Goal: Transaction & Acquisition: Purchase product/service

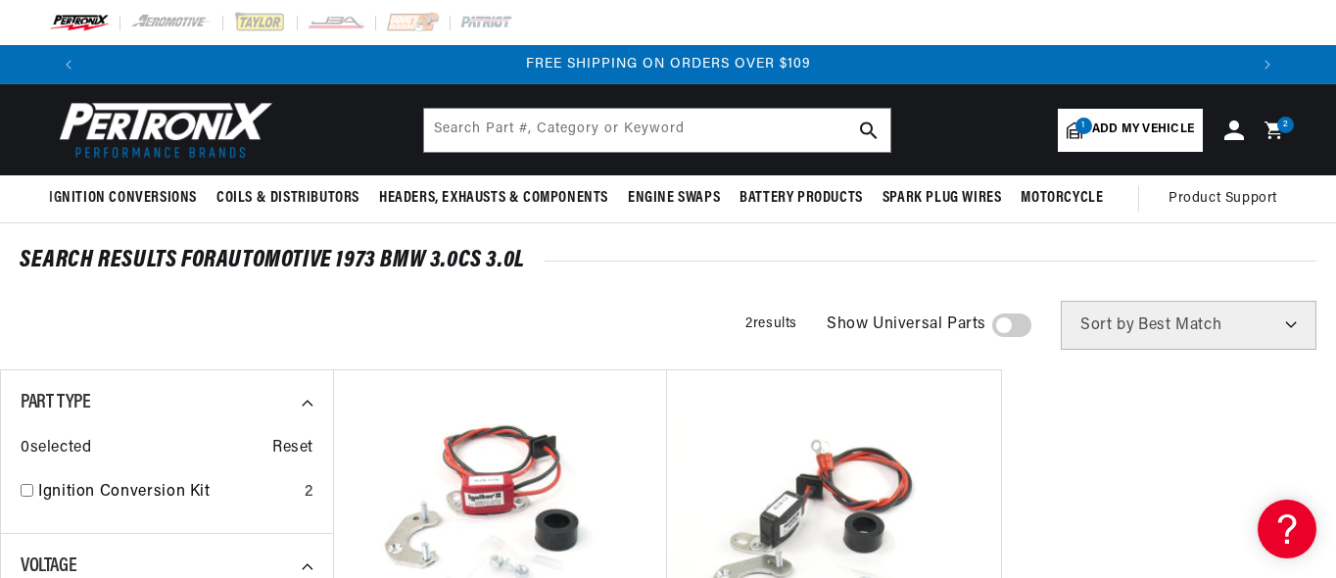
click at [1147, 133] on span "Add my vehicle" at bounding box center [1143, 129] width 102 height 19
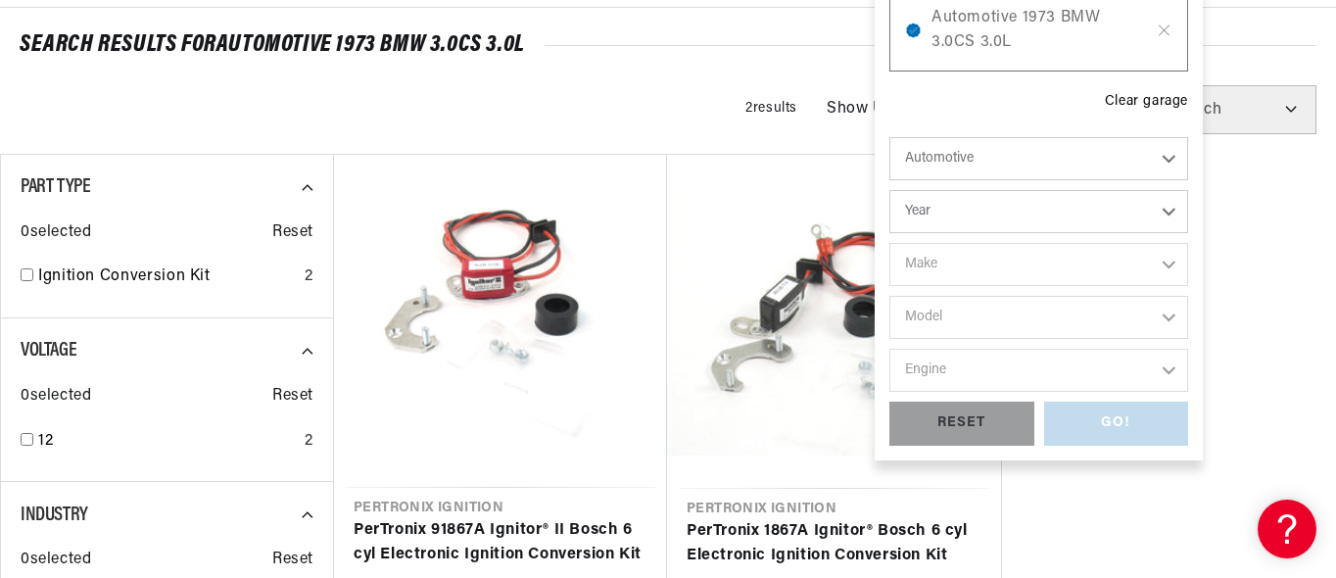
scroll to position [0, 1160]
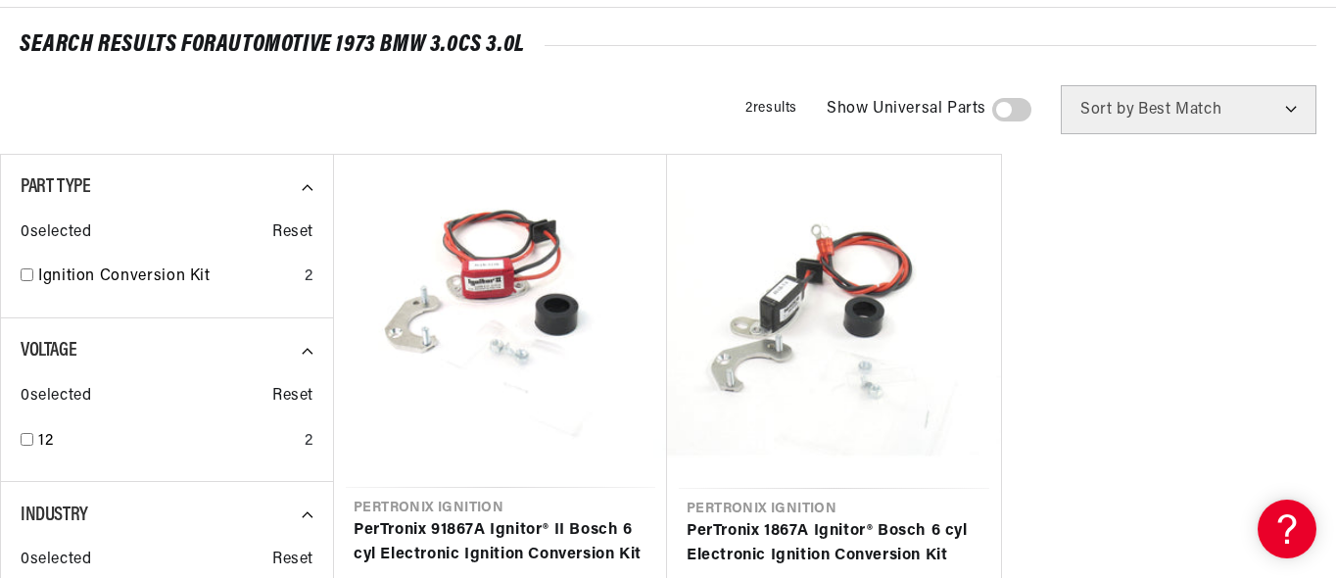
click at [1096, 538] on ul "Pertronix Ignition PerTronix 91867A Ignitor® II Bosch 6 cyl Electronic Ignition…" at bounding box center [834, 428] width 1002 height 549
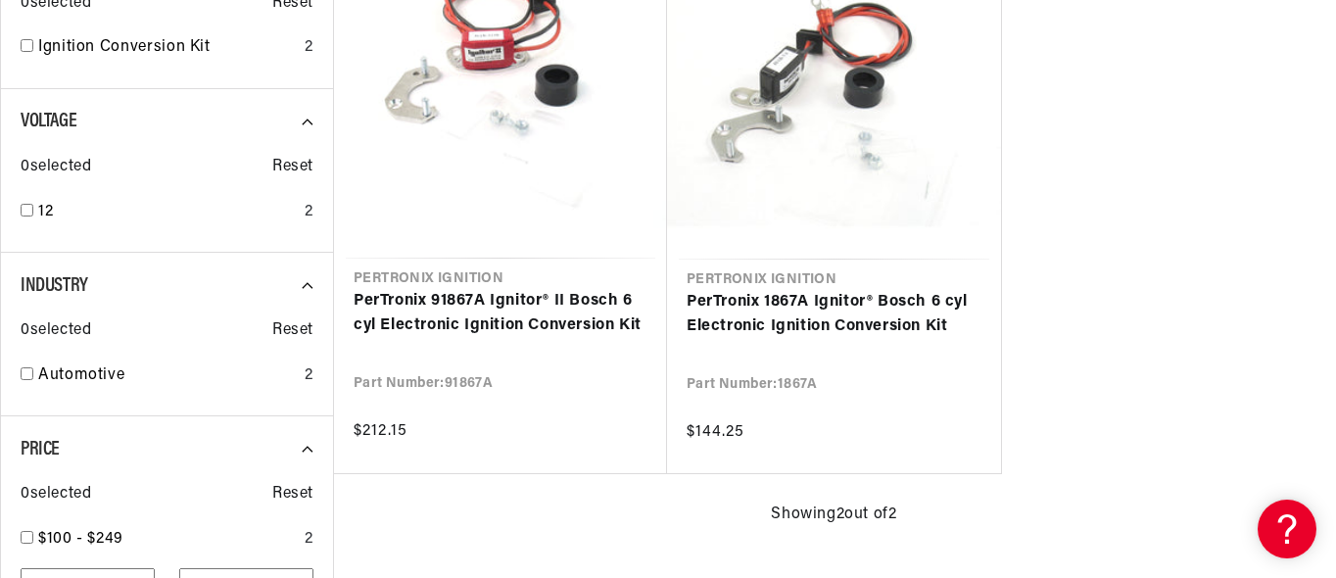
scroll to position [0, 0]
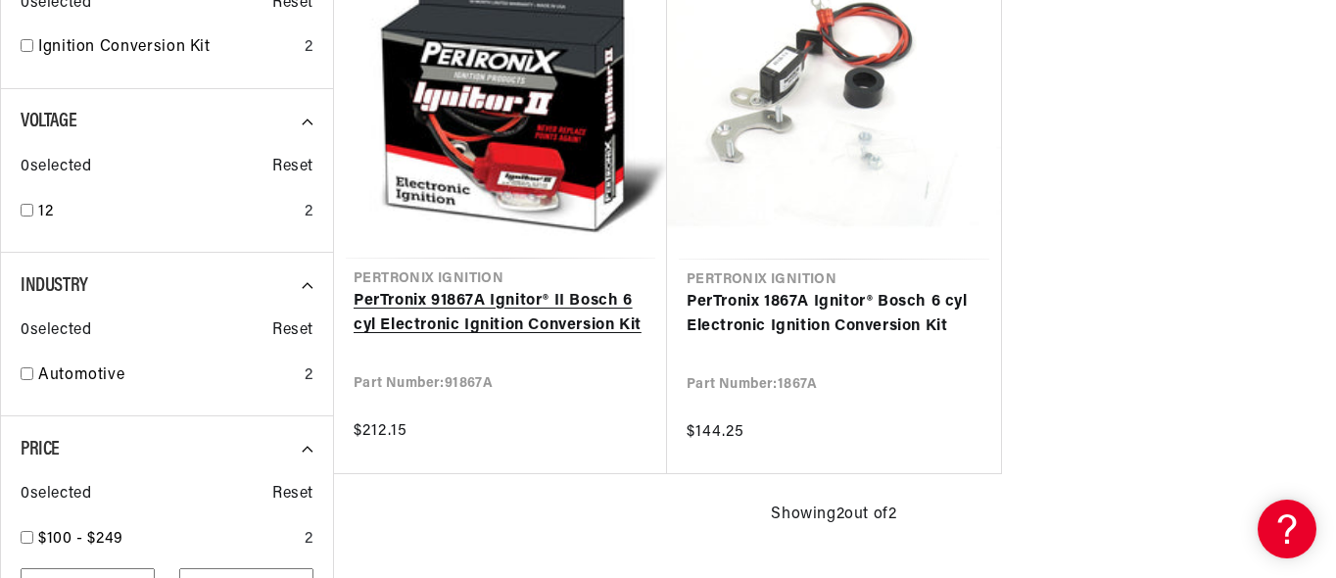
click at [432, 317] on link "PerTronix 91867A Ignitor® II Bosch 6 cyl Electronic Ignition Conversion Kit" at bounding box center [501, 314] width 294 height 50
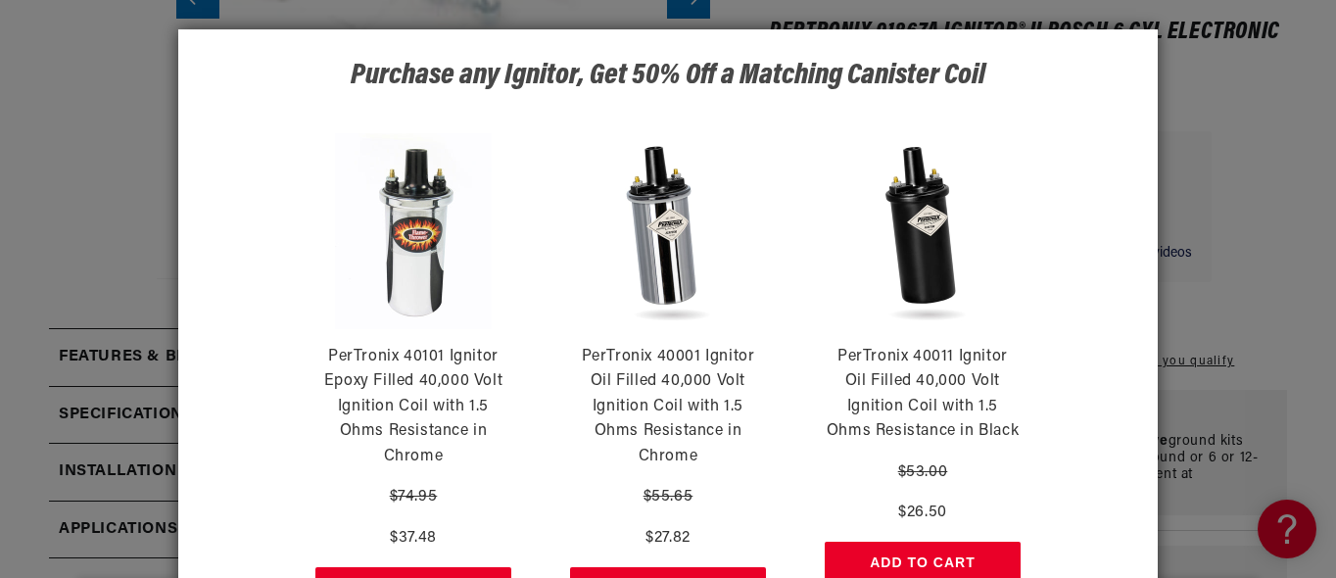
click at [1232, 122] on div "Purchase any Ignitor, Get 50% Off a Matching Canister Coil PerTronix 40101 Igni…" at bounding box center [668, 289] width 1336 height 578
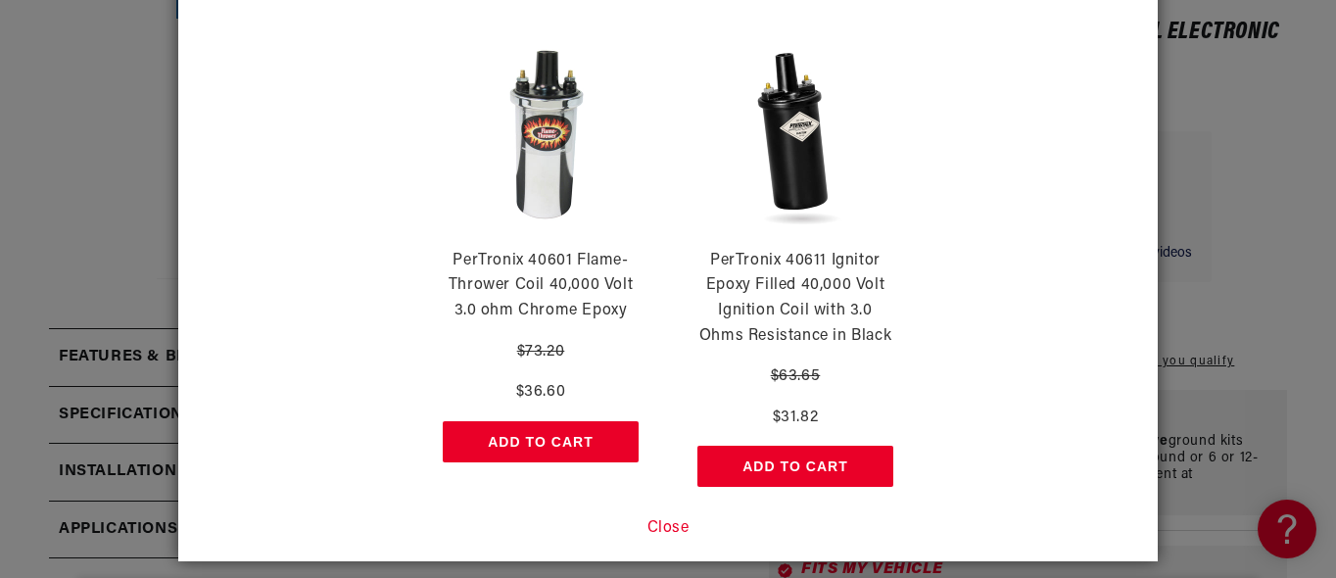
scroll to position [0, 2319]
click at [664, 520] on button "Close" at bounding box center [668, 528] width 42 height 25
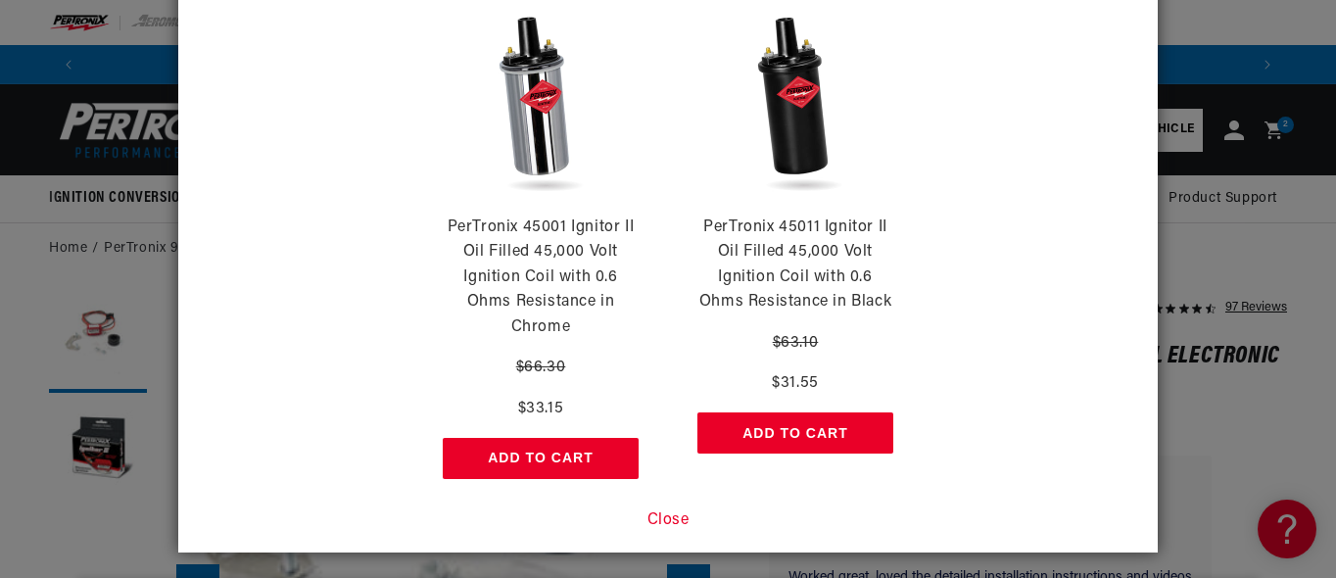
scroll to position [128, 0]
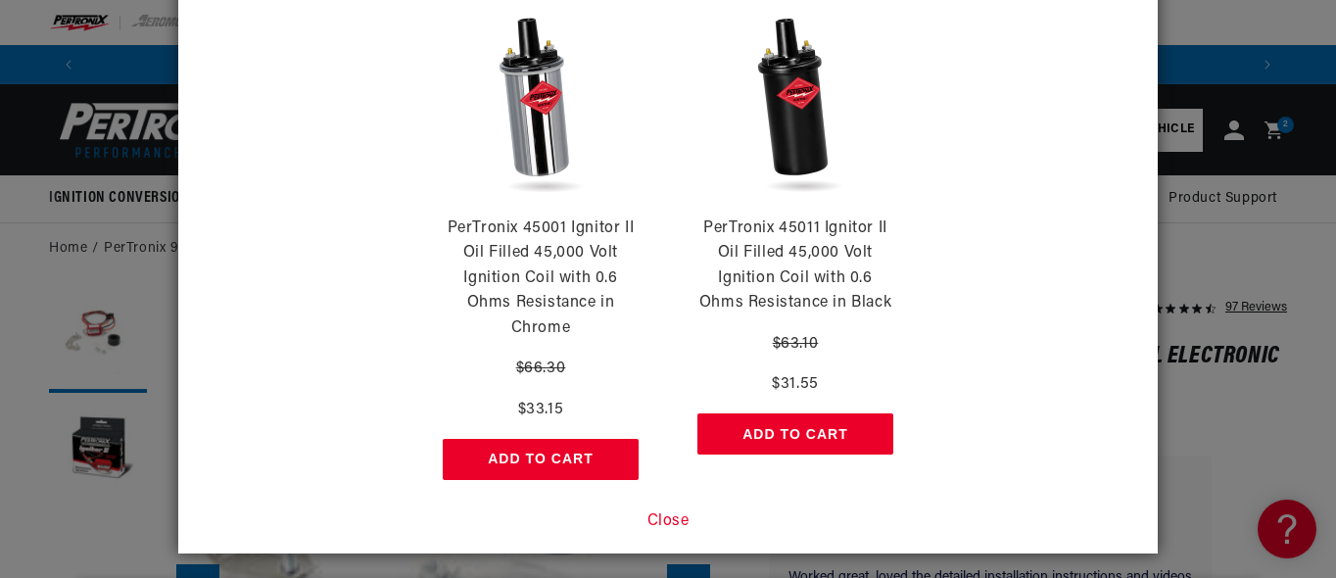
click at [665, 519] on button "Close" at bounding box center [668, 521] width 42 height 25
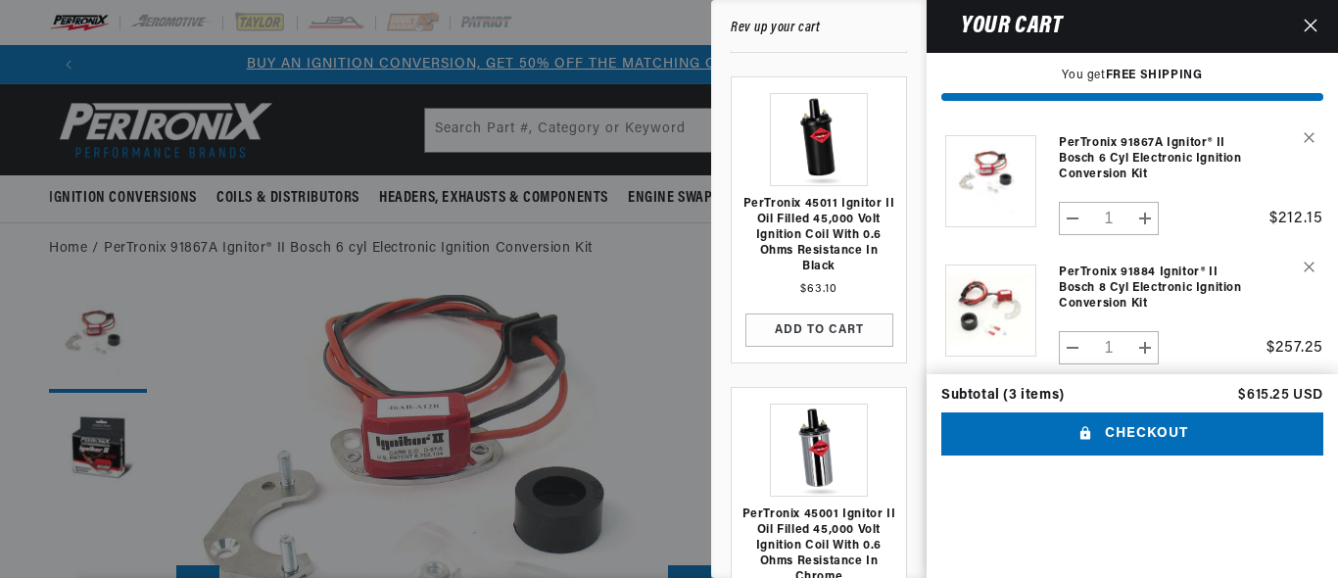
scroll to position [0, 0]
click at [1158, 412] on button "Checkout" at bounding box center [1132, 434] width 382 height 44
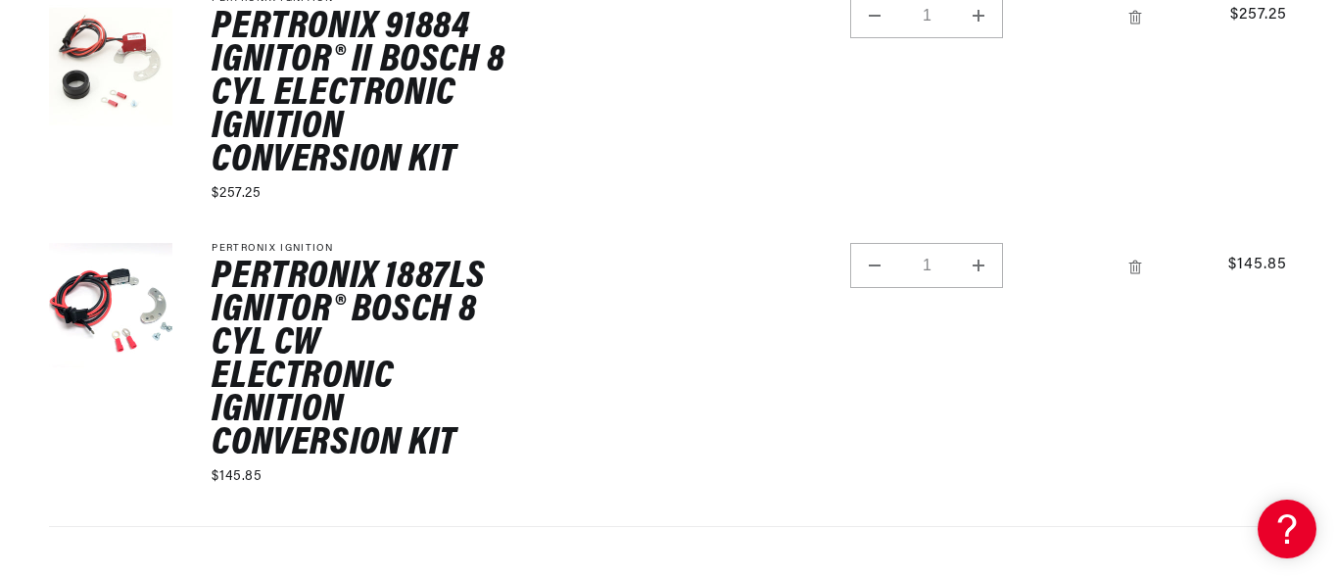
click at [1139, 270] on icon "Remove PerTronix 1887LS Ignitor® Bosch 8 cyl cw Electronic Ignition Conversion …" at bounding box center [1135, 268] width 16 height 16
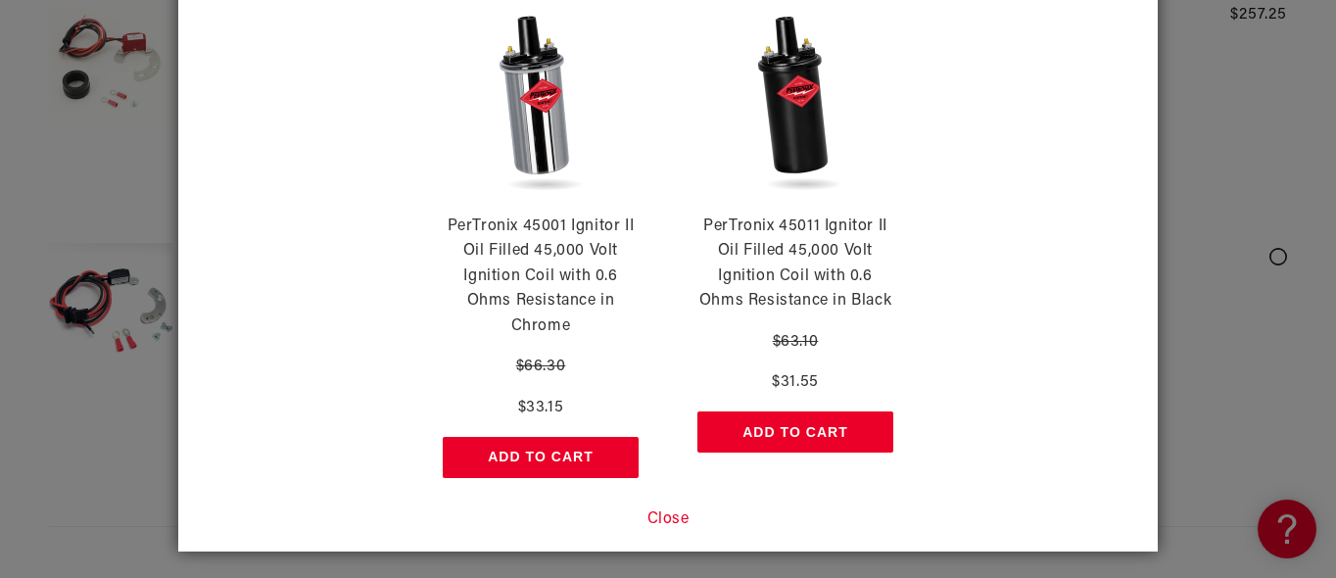
scroll to position [128, 0]
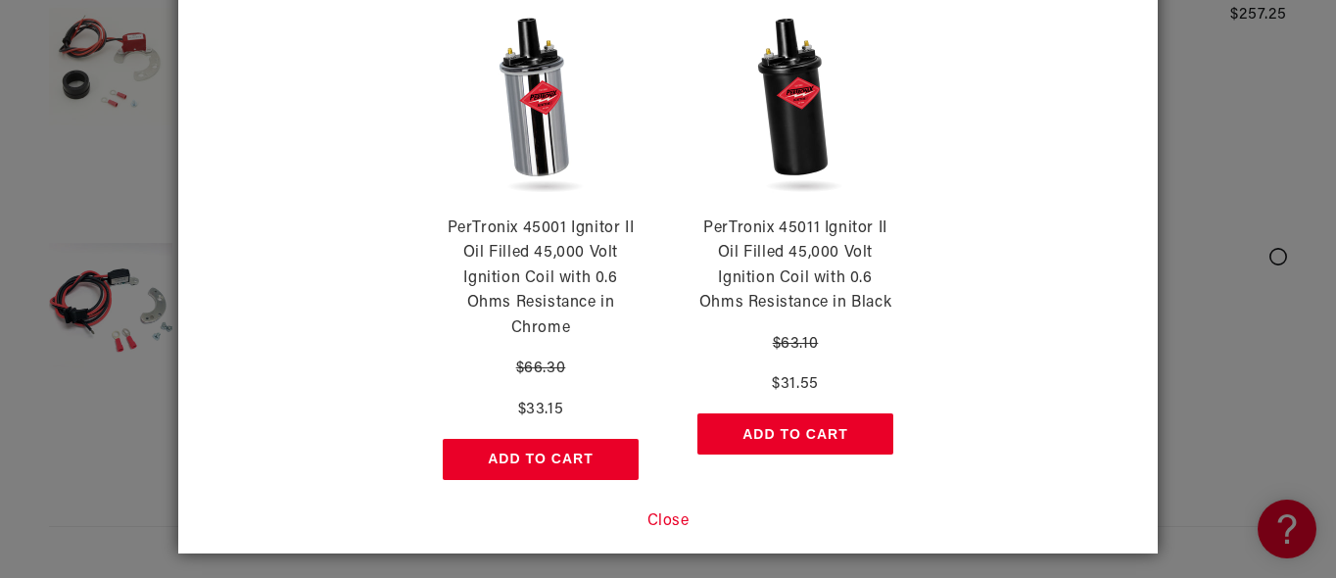
click at [665, 521] on button "Close" at bounding box center [668, 521] width 42 height 25
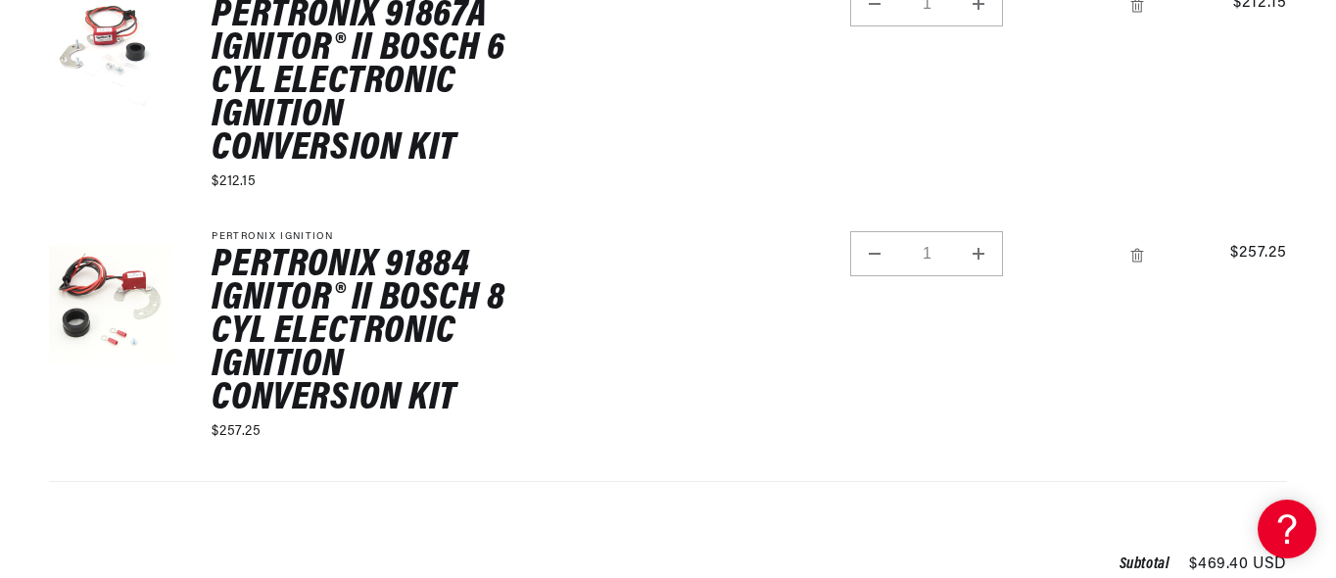
scroll to position [0, 2319]
click at [1132, 254] on icon "Remove PerTronix 91884 Ignitor® II Bosch 8 cyl Electronic Ignition Conversion K…" at bounding box center [1137, 255] width 13 height 14
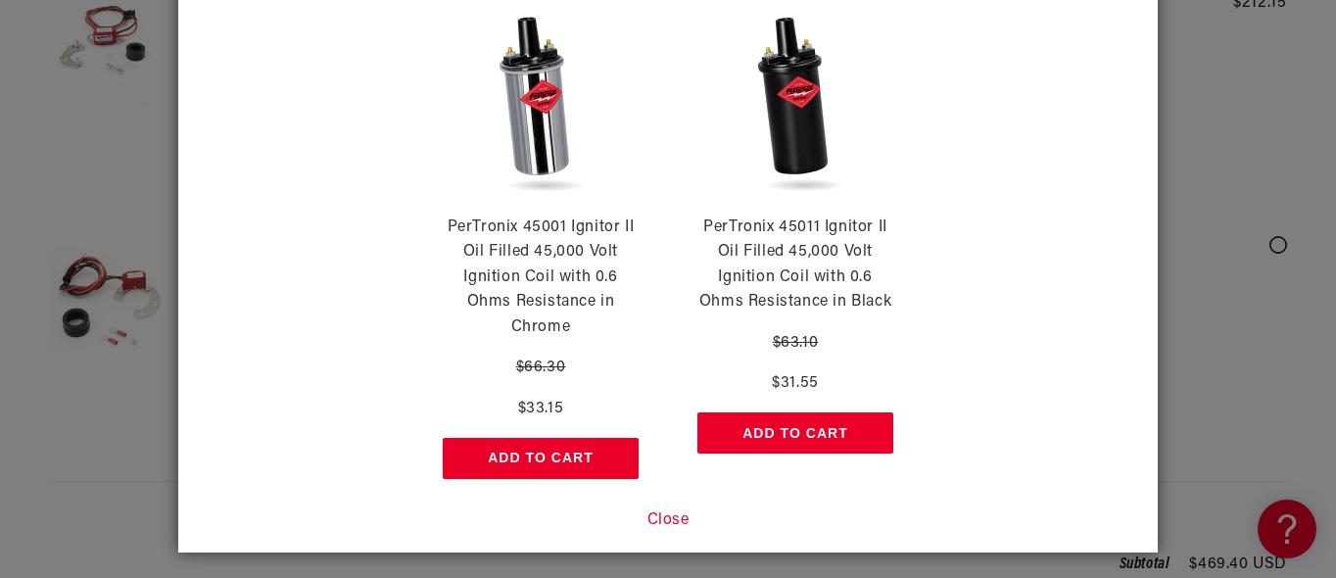
scroll to position [128, 0]
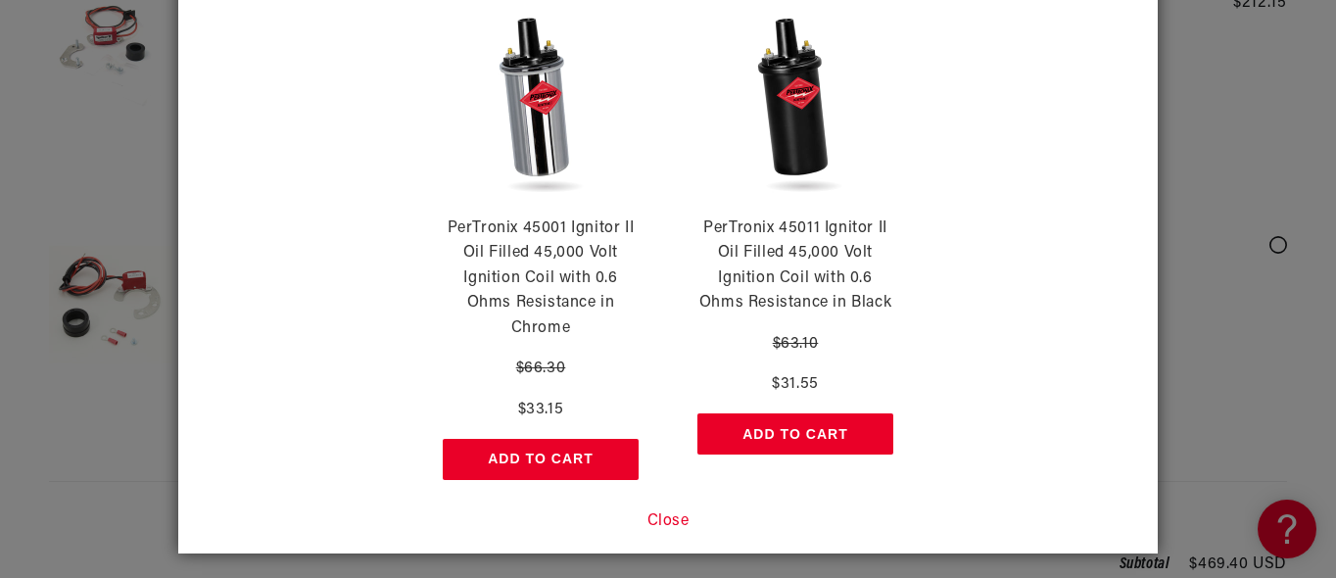
click at [661, 519] on button "Close" at bounding box center [668, 521] width 42 height 25
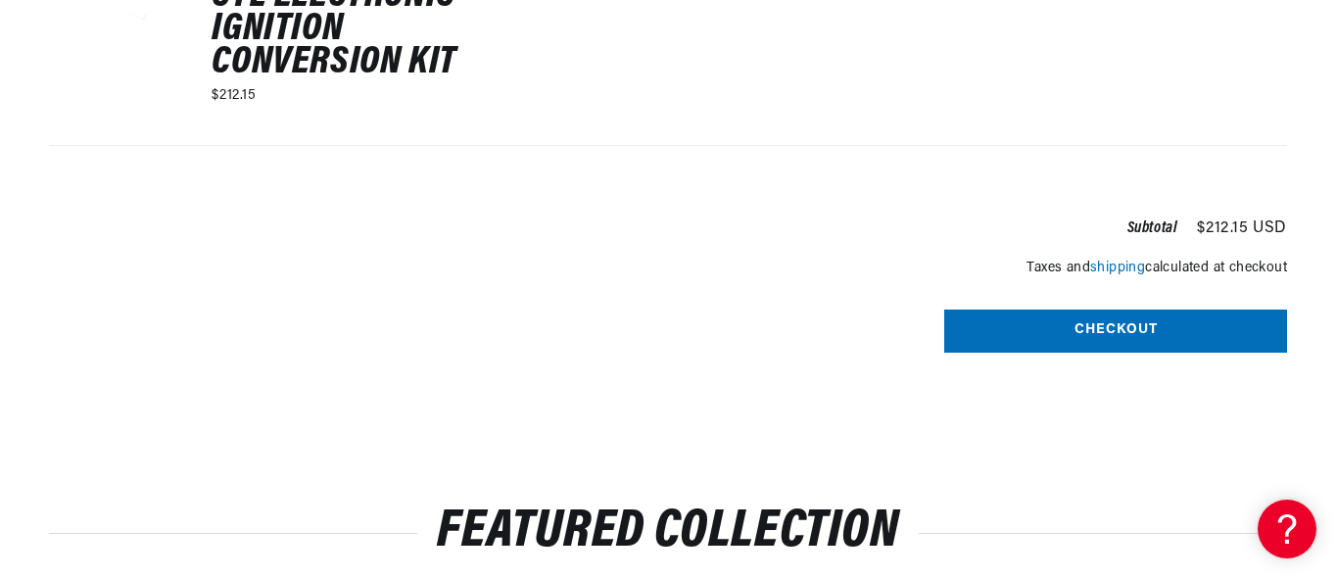
scroll to position [0, 0]
click at [1093, 330] on button "Checkout" at bounding box center [1115, 331] width 343 height 44
